Goal: Find specific page/section: Find specific page/section

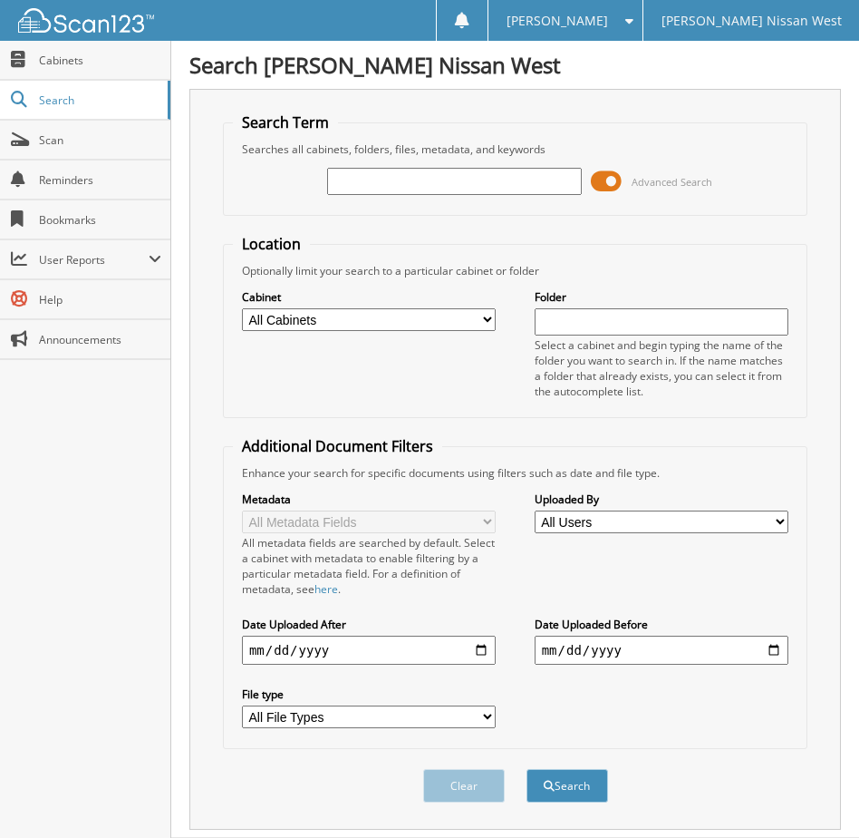
click at [334, 315] on select "All Cabinets PARTS SERVICE RO Needs Filing" at bounding box center [369, 319] width 254 height 23
select select "40213"
click at [242, 308] on select "All Cabinets PARTS SERVICE RO Needs Filing" at bounding box center [369, 319] width 254 height 23
click at [550, 315] on input "text" at bounding box center [662, 321] width 254 height 27
type input "576888"
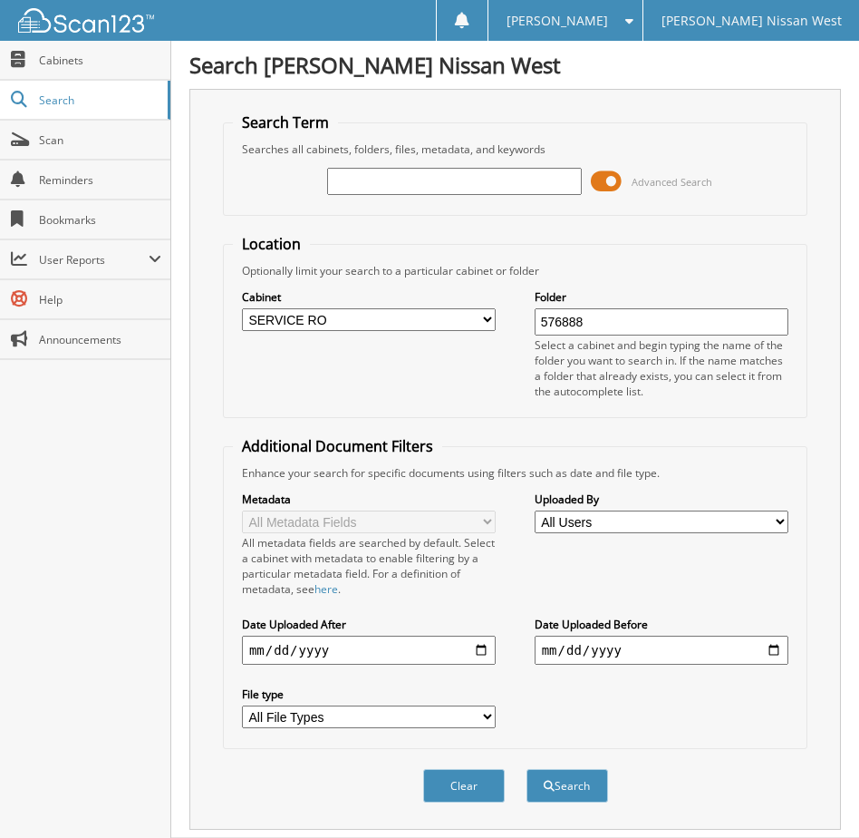
click at [527, 769] on button "Search" at bounding box center [568, 786] width 82 height 34
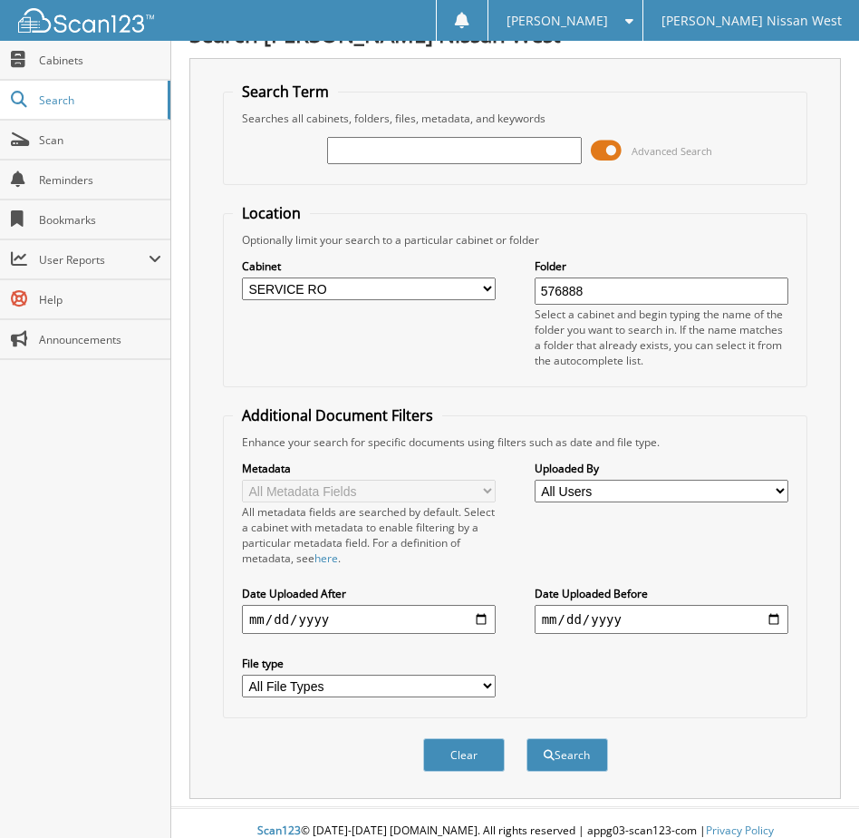
scroll to position [47, 0]
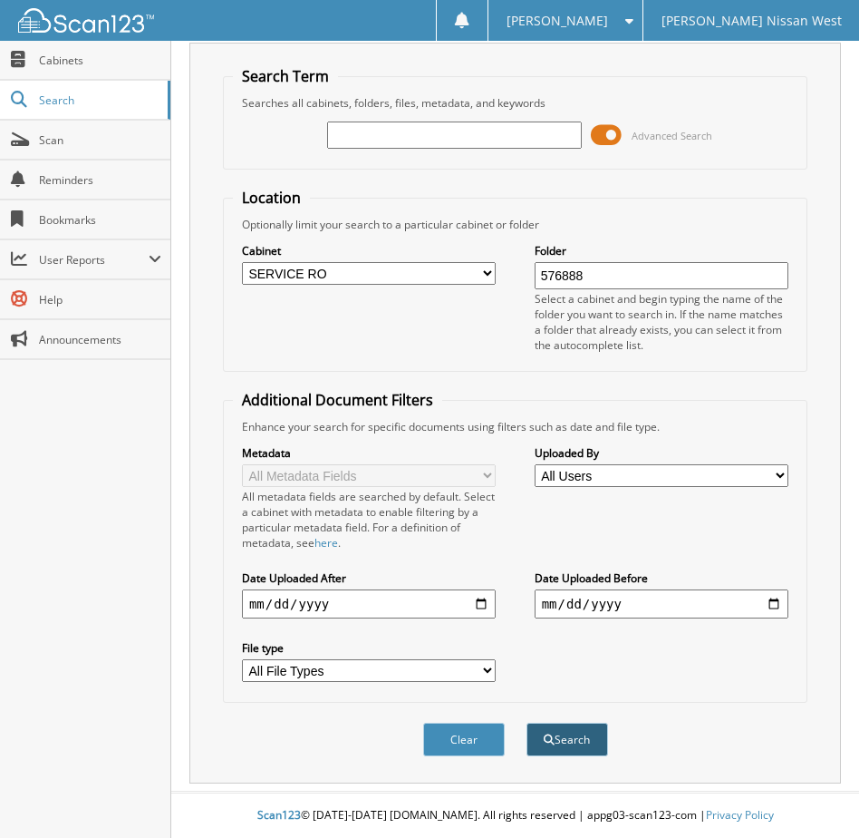
click at [539, 747] on button "Search" at bounding box center [568, 739] width 82 height 34
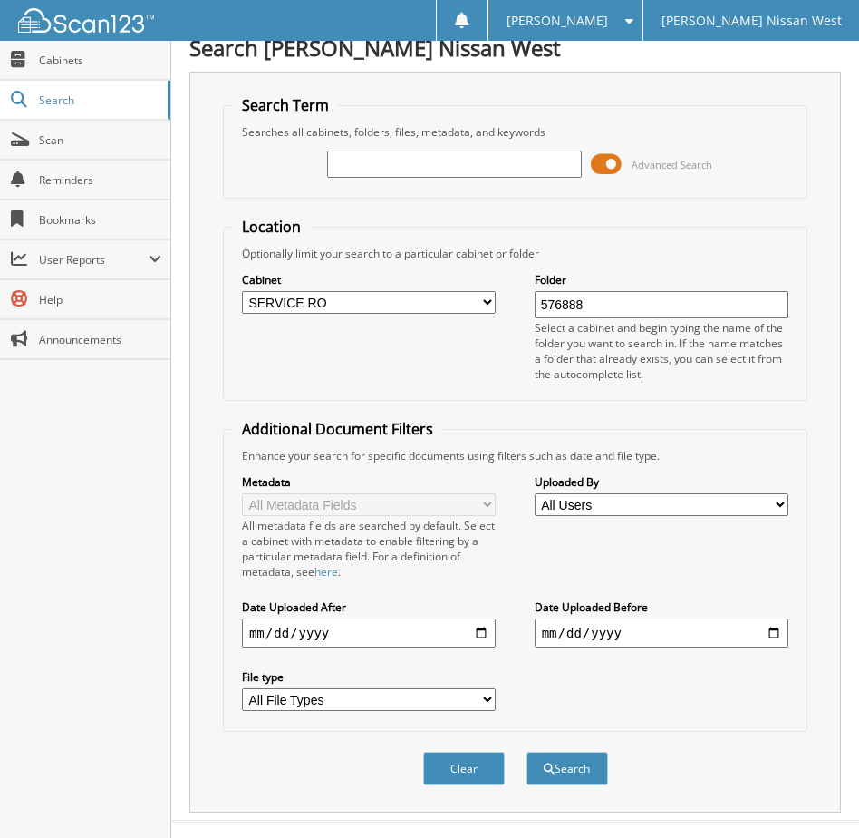
scroll to position [0, 0]
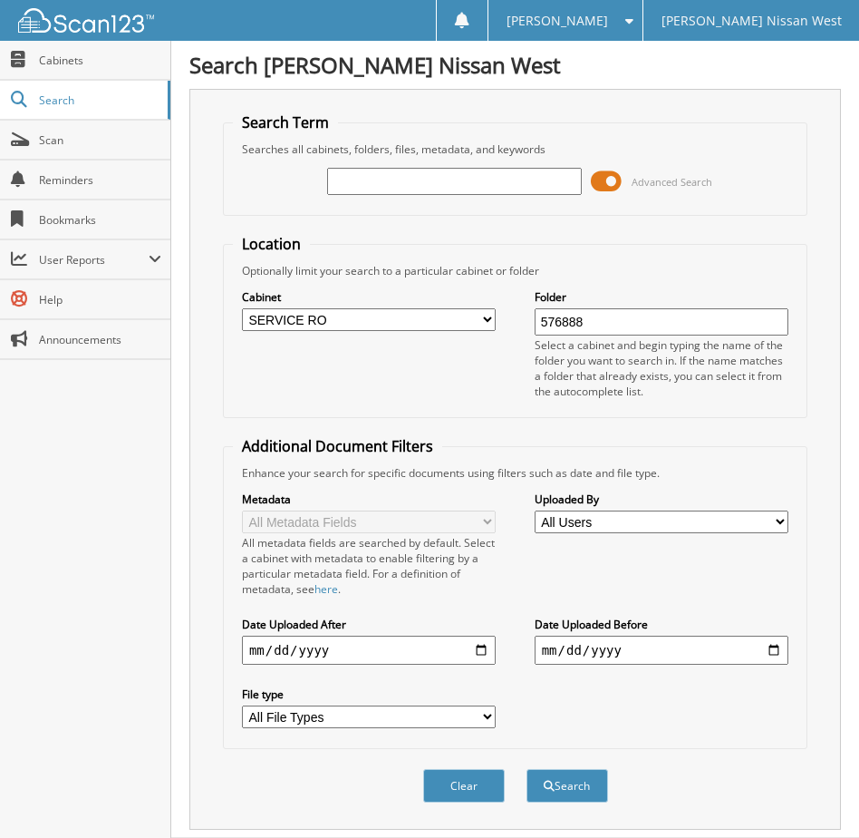
click at [441, 186] on input "text" at bounding box center [454, 181] width 254 height 27
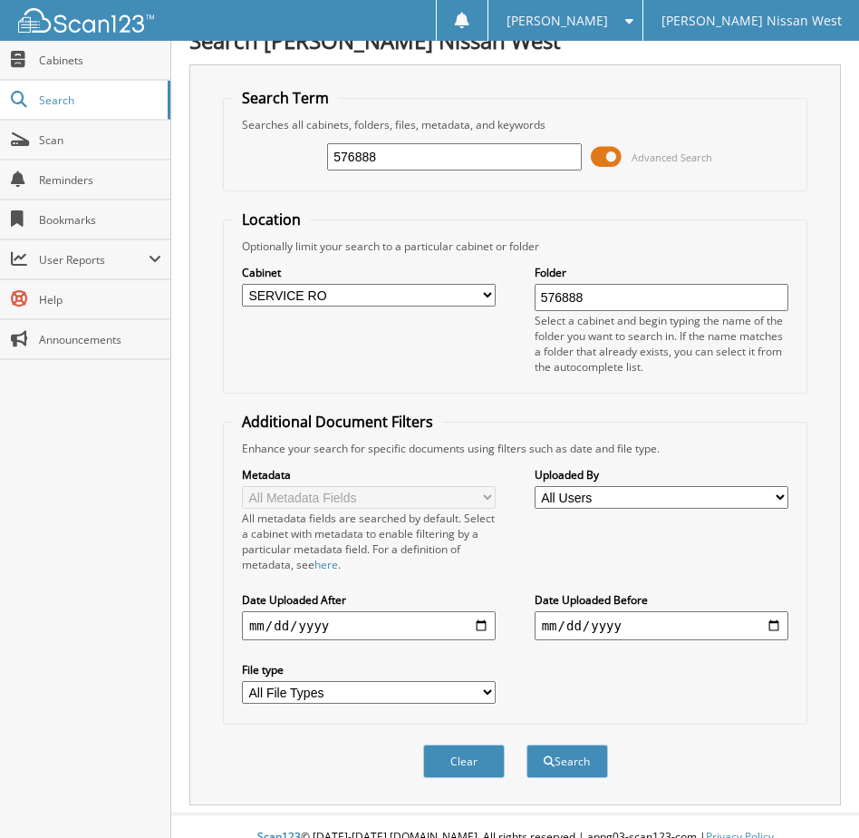
scroll to position [47, 0]
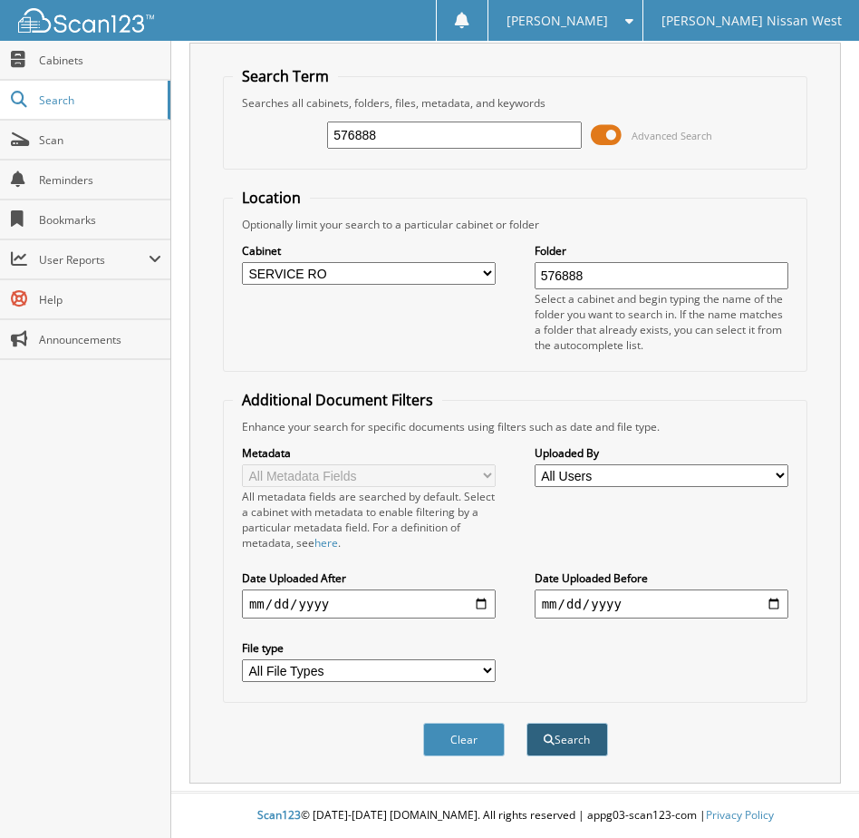
type input "576888"
click at [556, 753] on button "Search" at bounding box center [568, 739] width 82 height 34
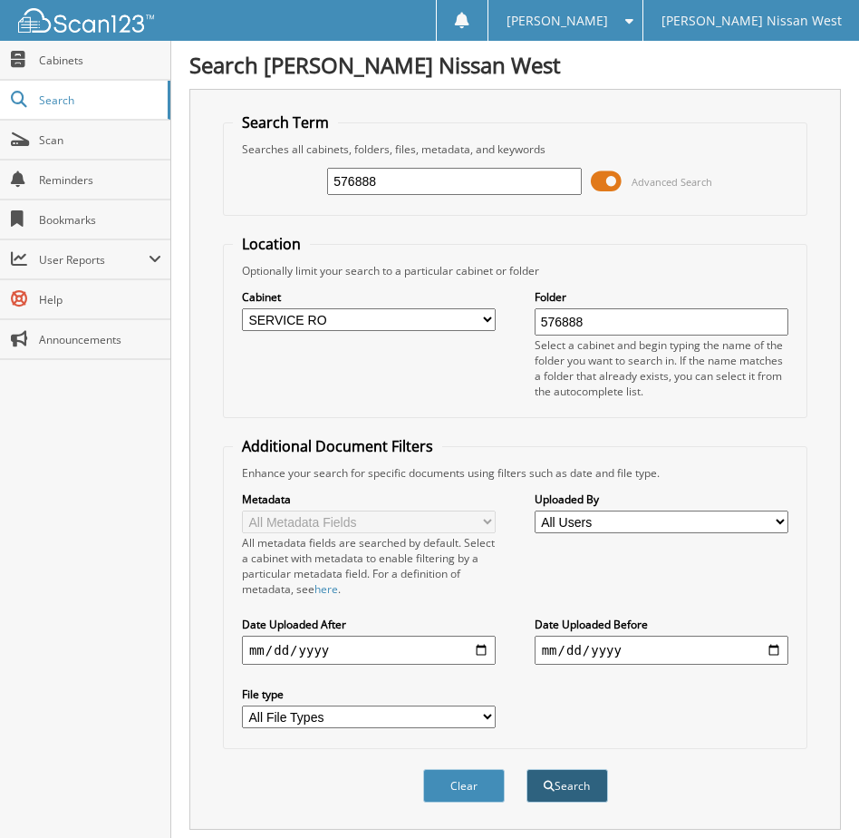
click at [554, 781] on button "Search" at bounding box center [568, 786] width 82 height 34
